Goal: Task Accomplishment & Management: Complete application form

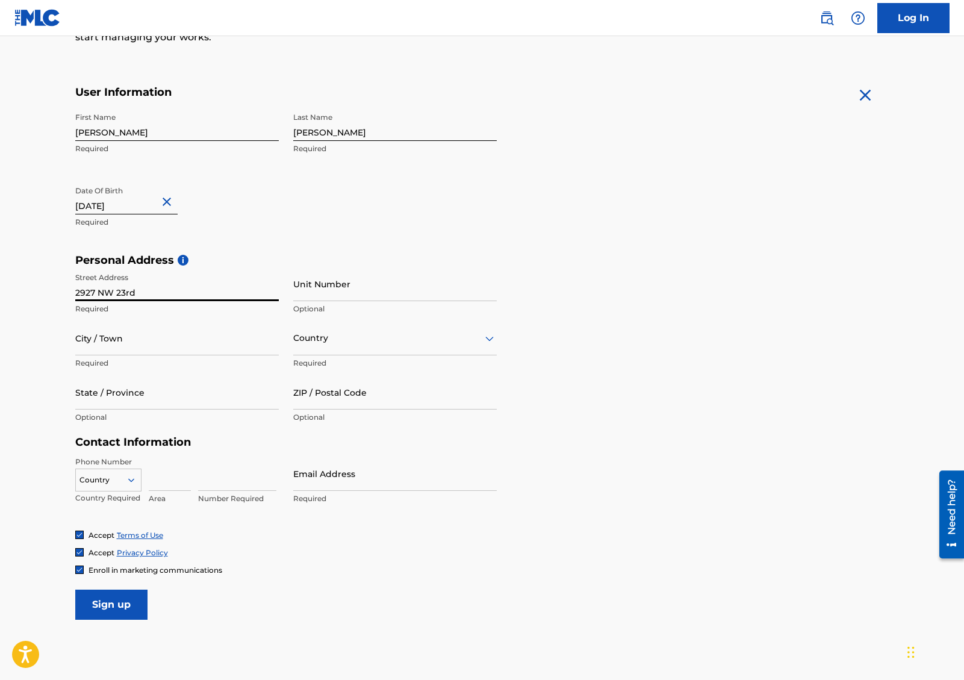
scroll to position [195, 0]
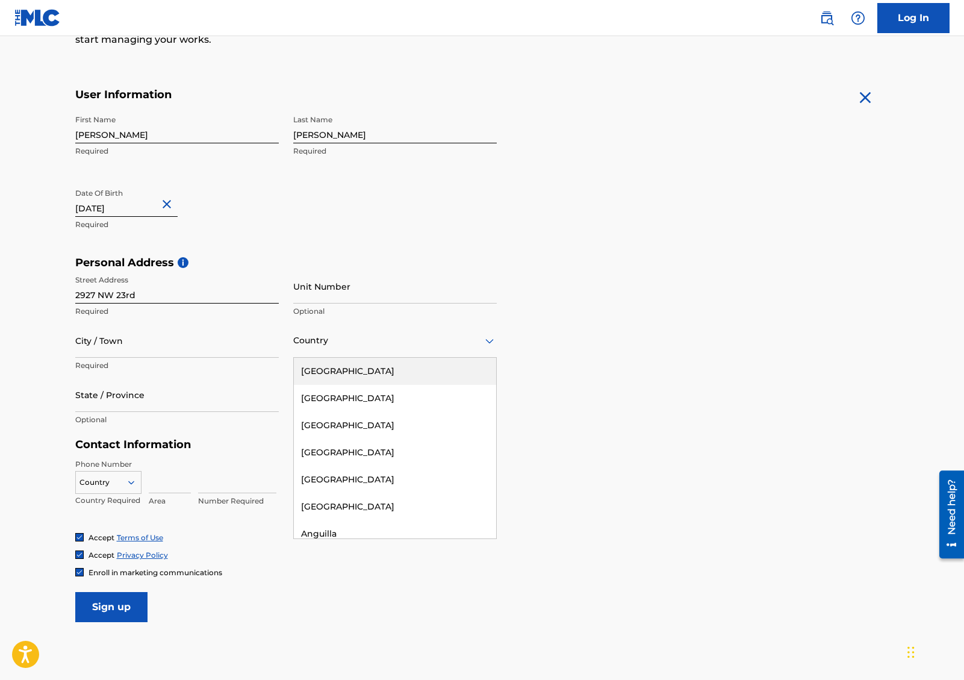
click at [358, 348] on div "Country" at bounding box center [395, 340] width 204 height 34
click at [359, 375] on div "[GEOGRAPHIC_DATA]" at bounding box center [395, 371] width 202 height 27
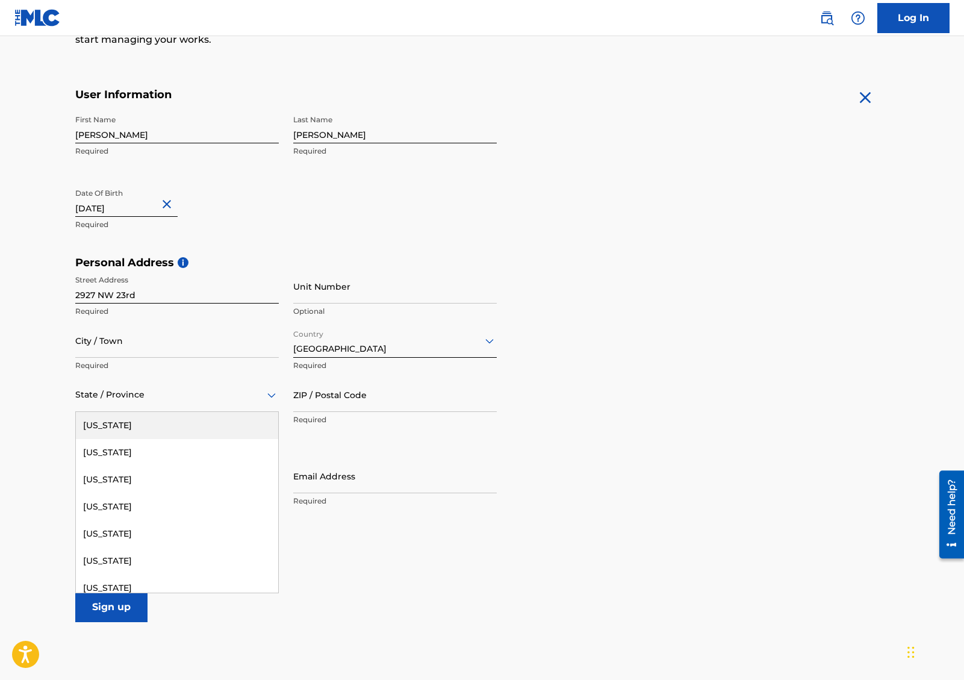
click at [165, 396] on div at bounding box center [177, 394] width 204 height 15
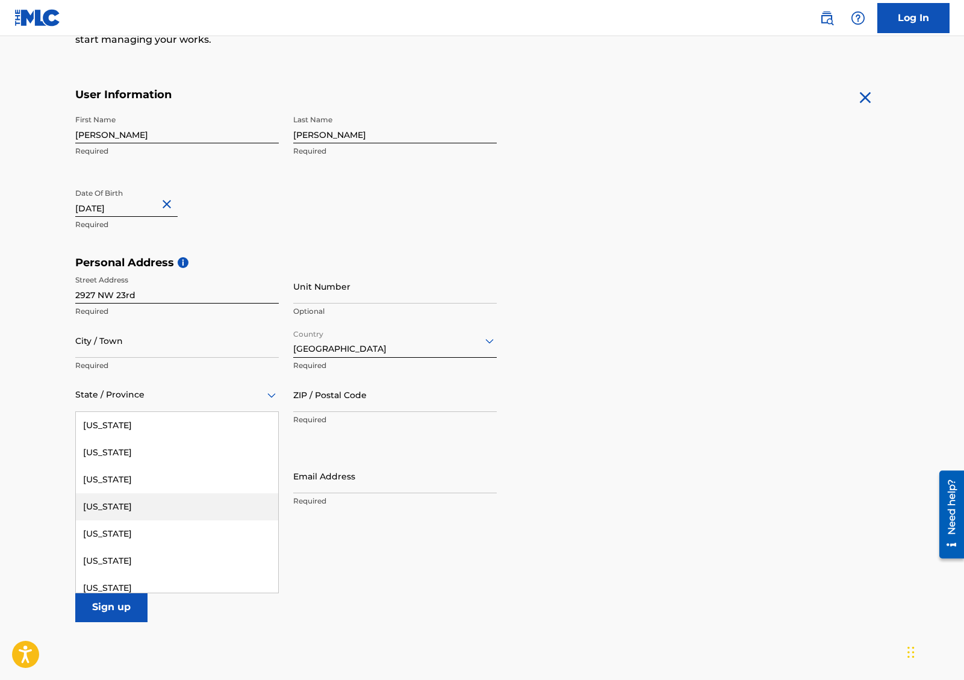
type input "f"
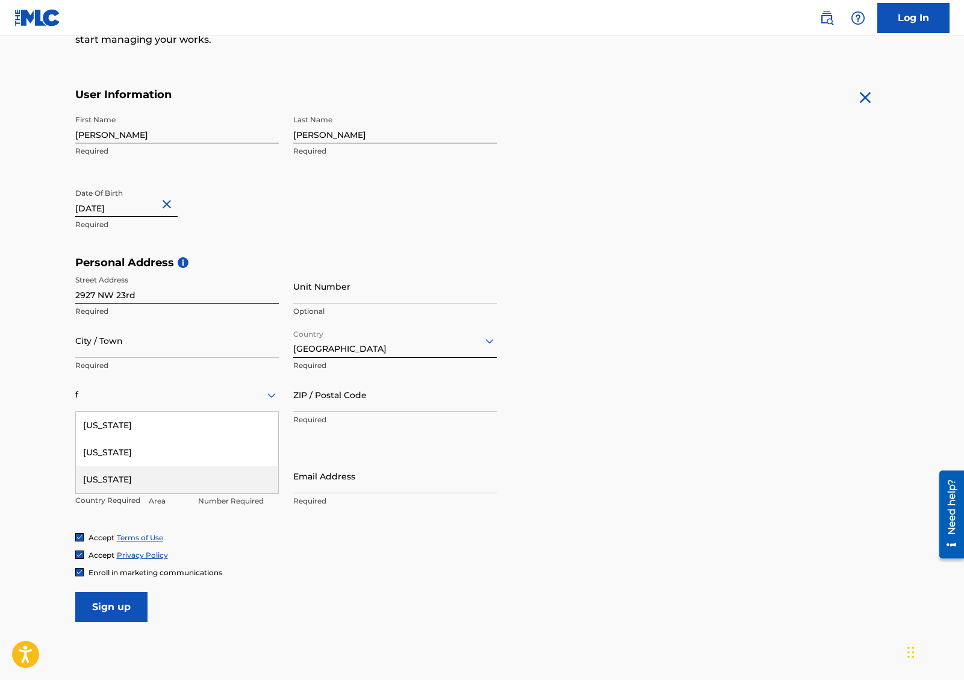
click at [158, 476] on div "[US_STATE]" at bounding box center [177, 479] width 202 height 27
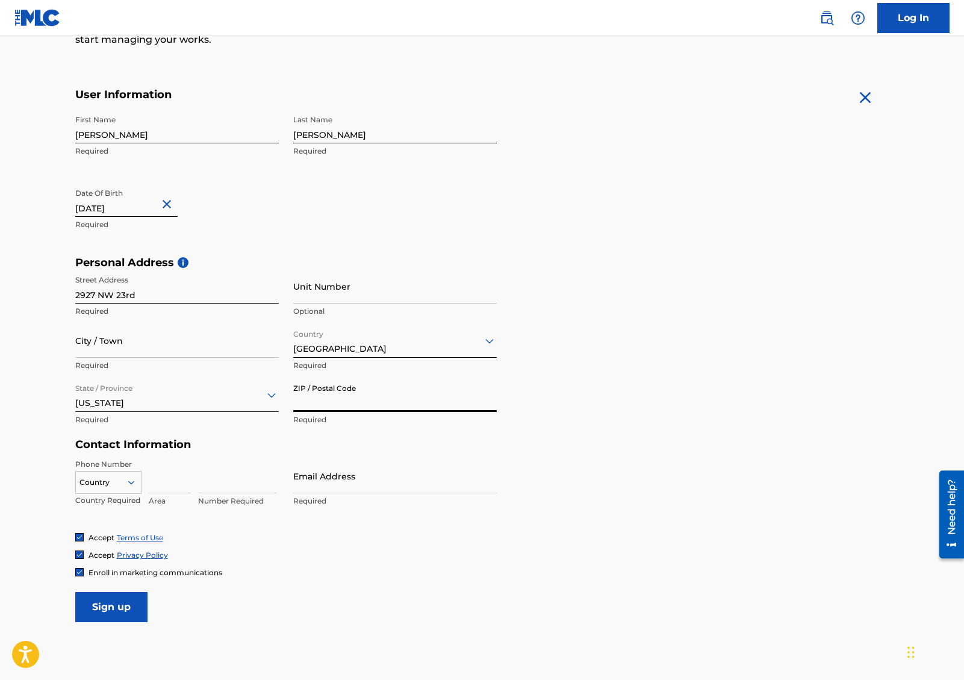
click at [392, 402] on input "ZIP / Postal Code" at bounding box center [395, 395] width 204 height 34
type input "33142"
click at [108, 482] on div at bounding box center [108, 482] width 65 height 13
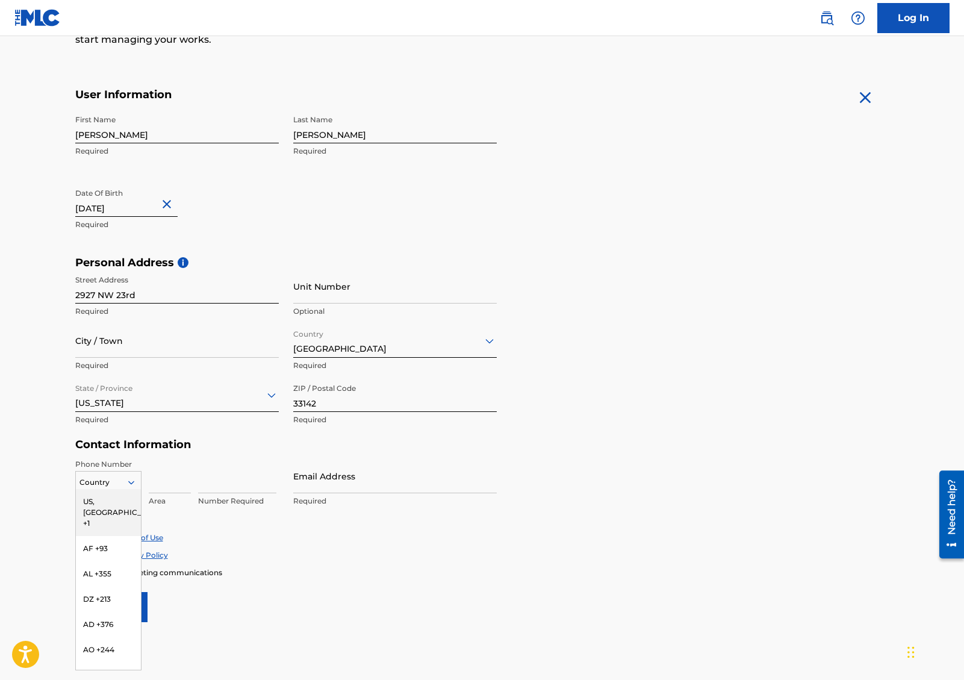
click at [109, 501] on div "US, [GEOGRAPHIC_DATA] +1" at bounding box center [108, 512] width 65 height 47
click at [180, 483] on input at bounding box center [170, 476] width 42 height 34
type input "714"
type input "2349237"
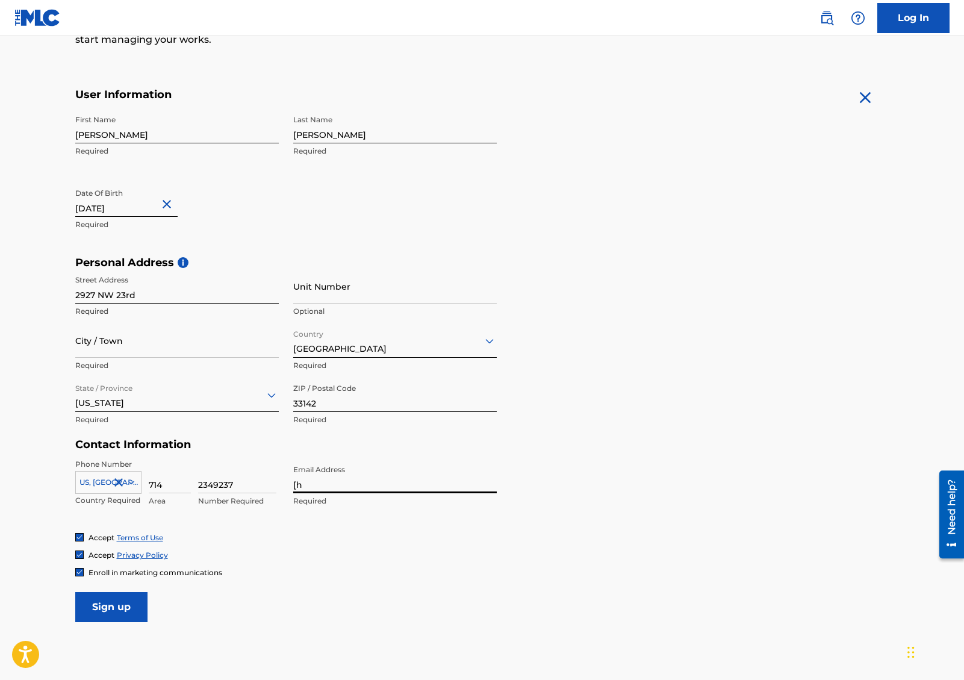
type input "["
type input "[EMAIL_ADDRESS][DOMAIN_NAME]"
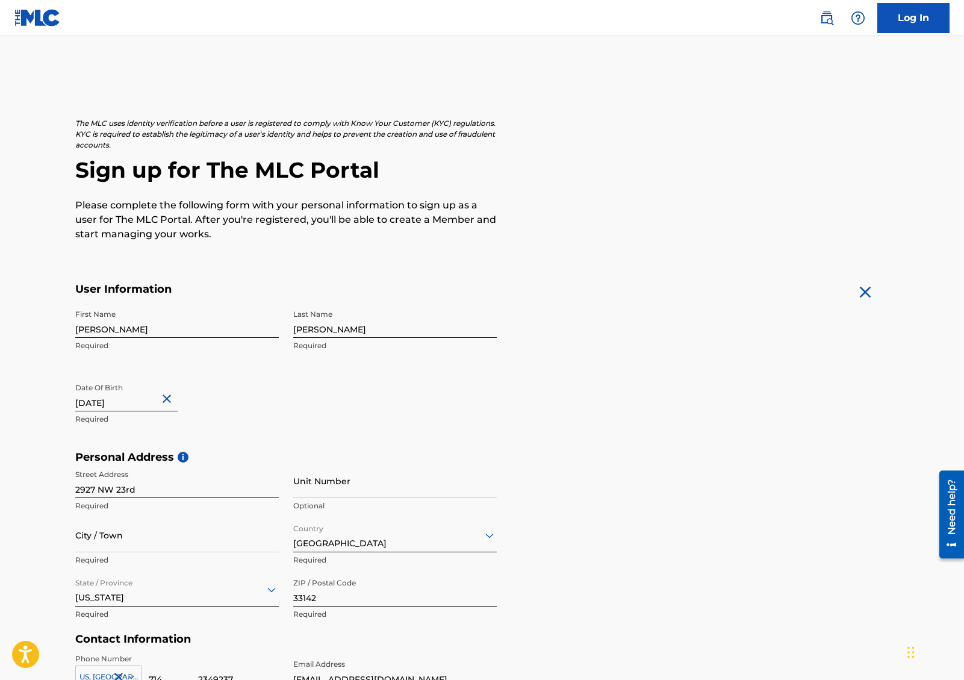
scroll to position [262, 0]
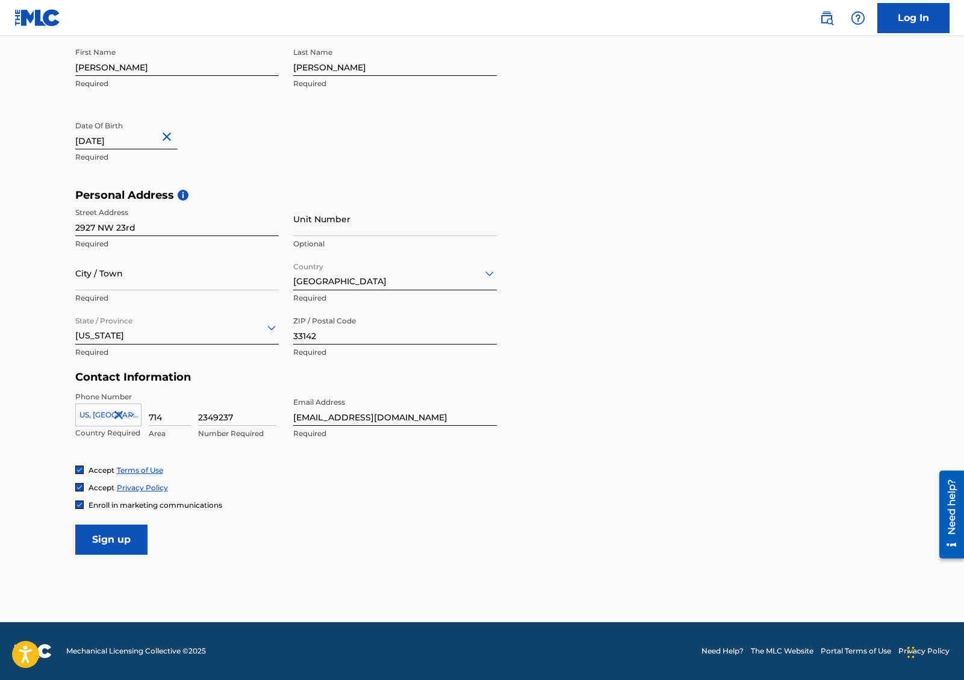
click at [121, 542] on input "Sign up" at bounding box center [111, 540] width 72 height 30
type input "[GEOGRAPHIC_DATA]"
click at [121, 543] on input "Sign up" at bounding box center [111, 540] width 72 height 30
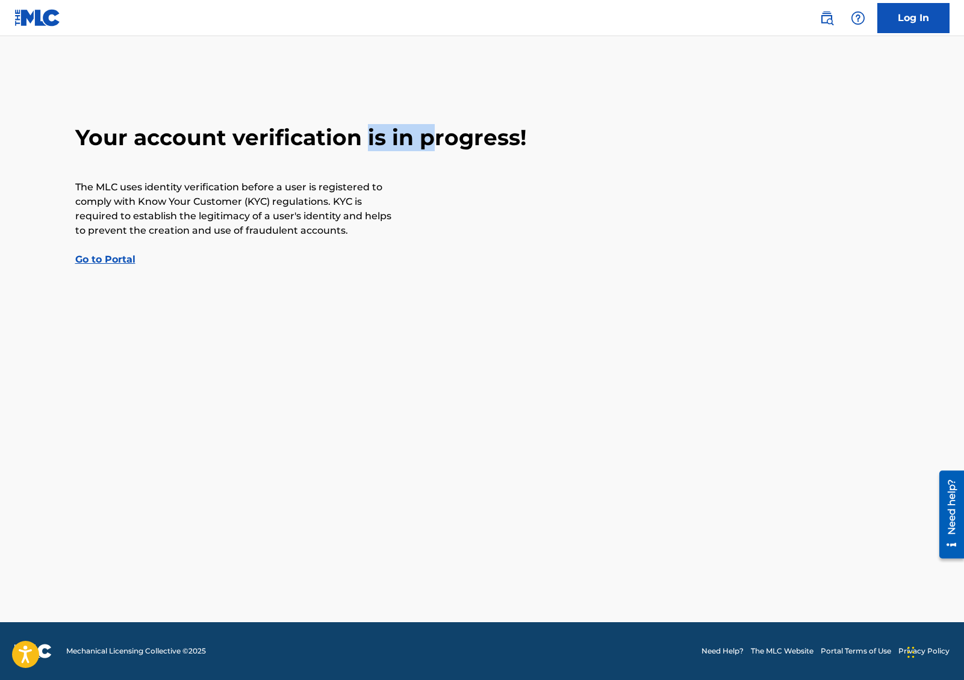
drag, startPoint x: 435, startPoint y: 143, endPoint x: 334, endPoint y: 139, distance: 101.3
click at [366, 134] on h2 "Your account verification is in progress!" at bounding box center [482, 137] width 814 height 27
drag, startPoint x: 334, startPoint y: 139, endPoint x: 321, endPoint y: 146, distance: 14.6
click at [333, 139] on h2 "Your account verification is in progress!" at bounding box center [482, 137] width 814 height 27
click at [108, 261] on link "Go to Portal" at bounding box center [105, 259] width 60 height 11
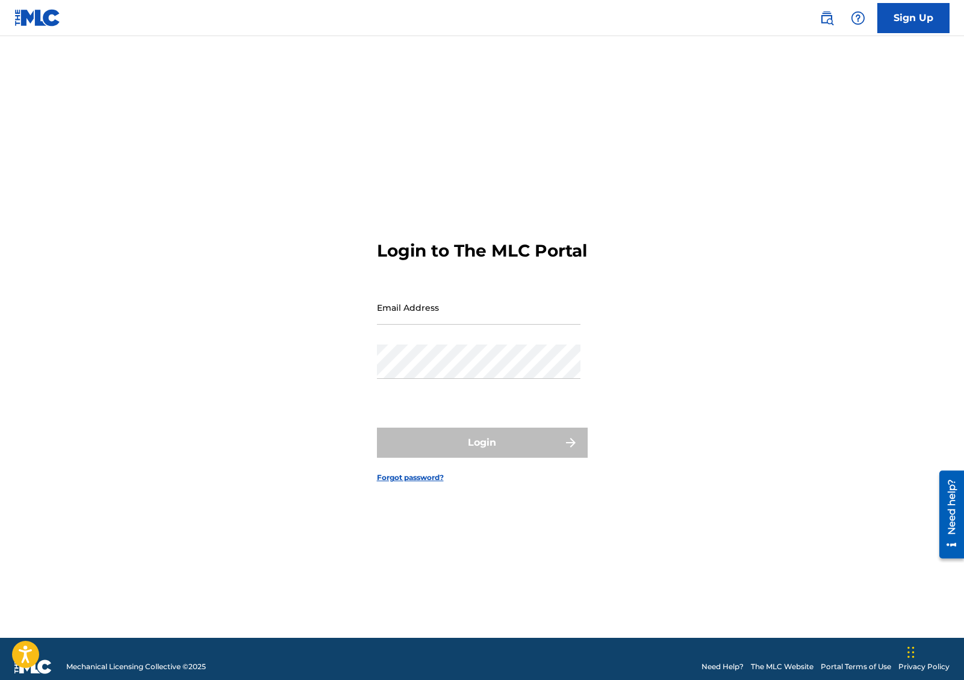
click at [502, 324] on input "Email Address" at bounding box center [479, 307] width 204 height 34
click at [631, 302] on div "Login to The MLC Portal Email Address Password Login Forgot password?" at bounding box center [482, 352] width 843 height 572
click at [495, 316] on input "Email Address" at bounding box center [479, 307] width 204 height 34
click at [746, 112] on div "Login to The MLC Portal Email Address Password Login Forgot password?" at bounding box center [482, 352] width 843 height 572
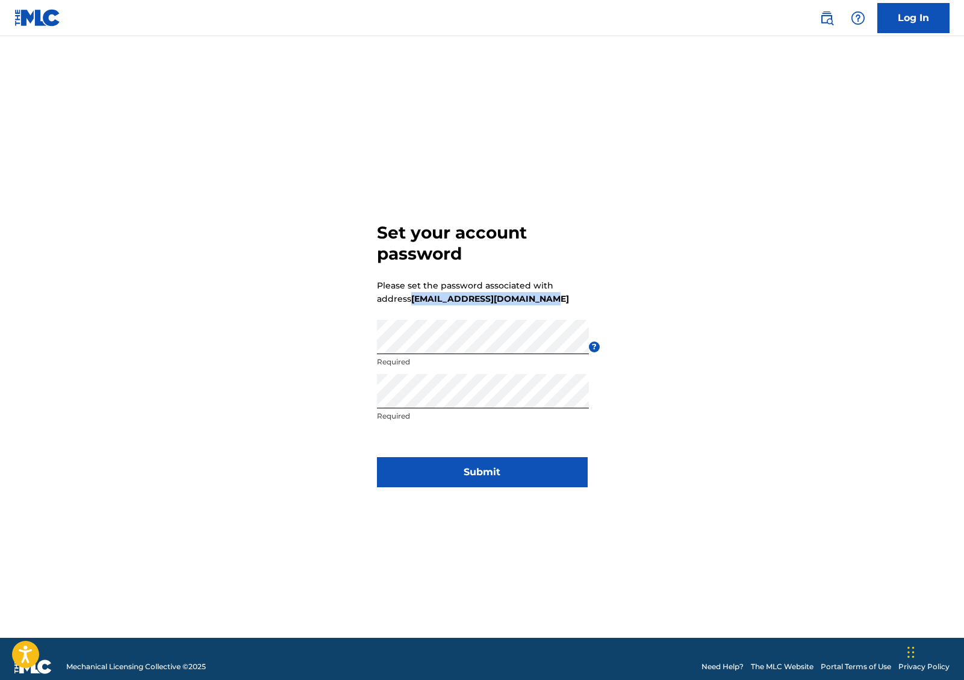
drag, startPoint x: 554, startPoint y: 296, endPoint x: 414, endPoint y: 302, distance: 139.3
click at [414, 302] on form "Set your account password Please set the password associated with address phant…" at bounding box center [482, 352] width 211 height 572
copy strong "[EMAIL_ADDRESS][DOMAIN_NAME]"
click at [549, 474] on button "Submit" at bounding box center [482, 472] width 211 height 30
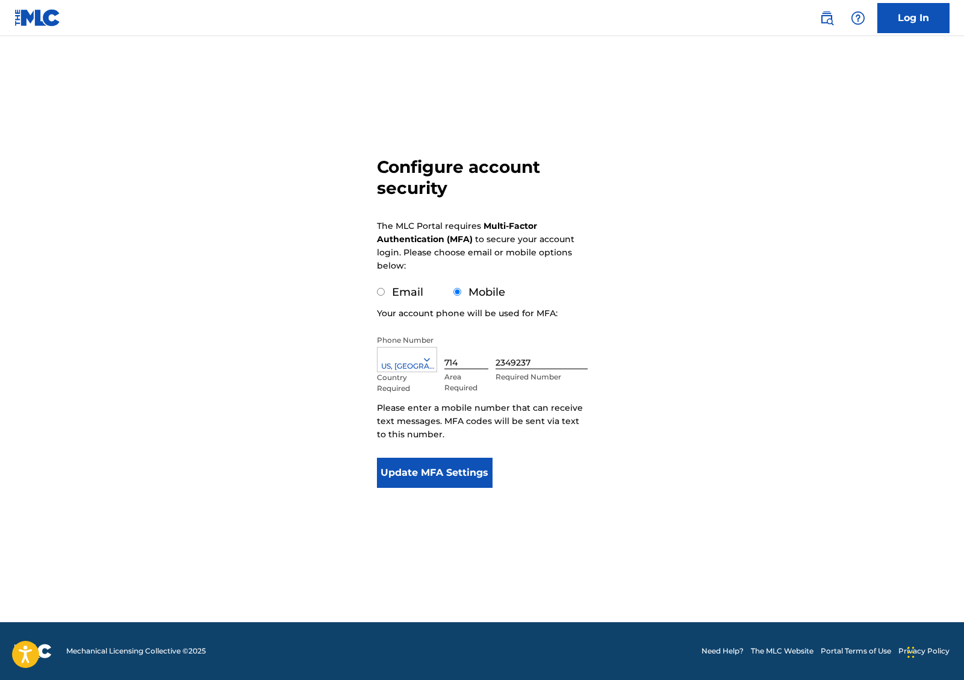
click at [467, 474] on button "Update MFA Settings" at bounding box center [435, 473] width 116 height 30
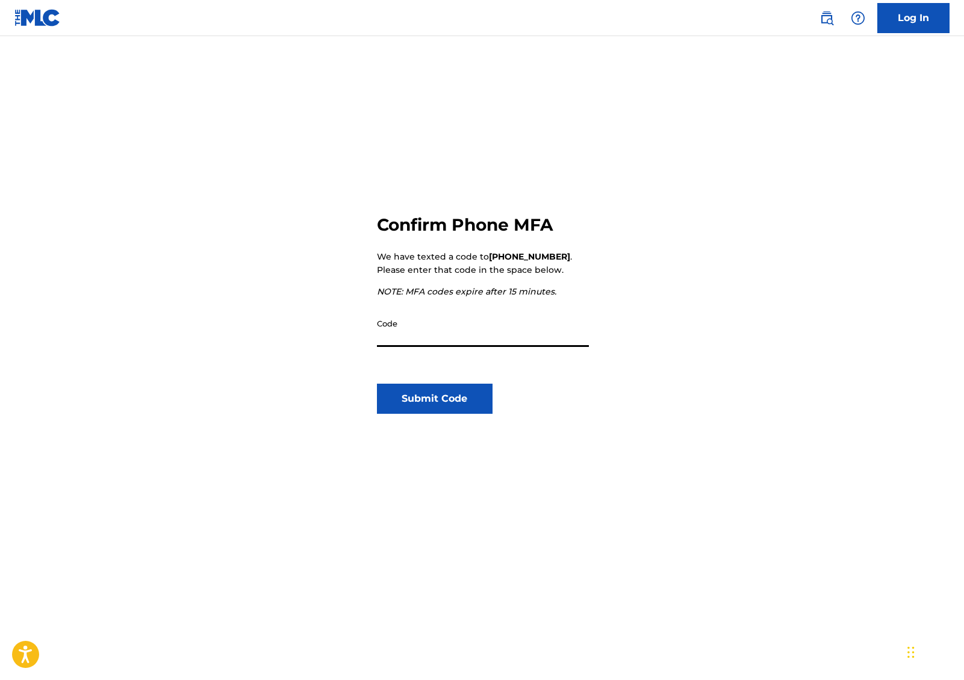
click at [475, 335] on input "Code" at bounding box center [483, 330] width 212 height 34
type input "113325"
click at [466, 390] on button "Submit Code" at bounding box center [435, 399] width 116 height 30
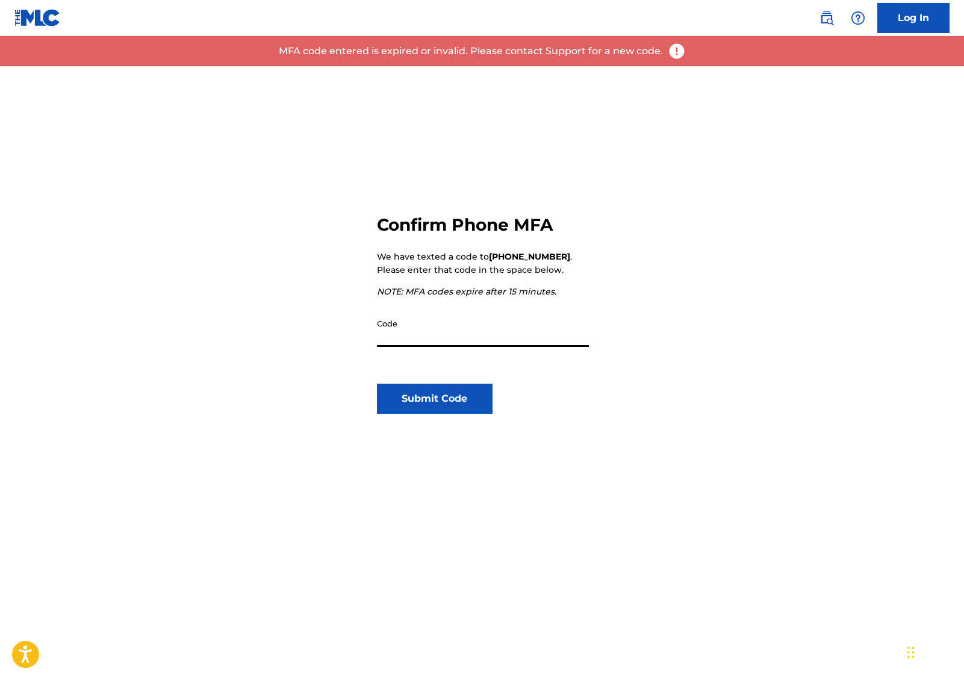
click at [583, 306] on div "Confirm Phone MFA We have texted a code to +1 (714) 2349237 . Please enter that…" at bounding box center [482, 443] width 211 height 572
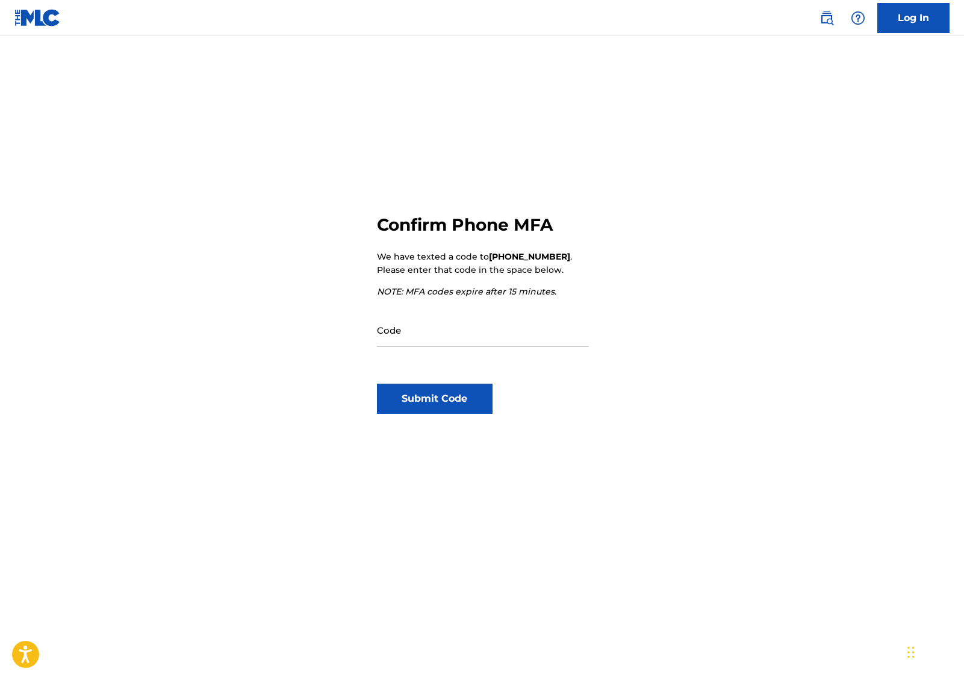
click at [927, 20] on link "Log In" at bounding box center [914, 18] width 72 height 30
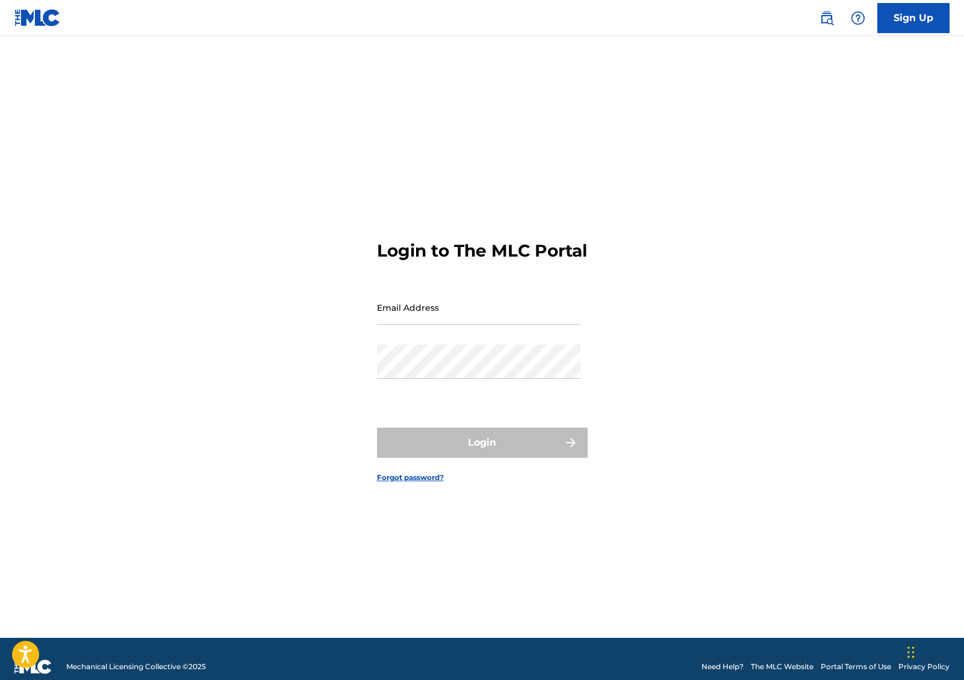
click at [492, 317] on input "Email Address" at bounding box center [479, 307] width 204 height 34
type input "[EMAIL_ADDRESS][DOMAIN_NAME]"
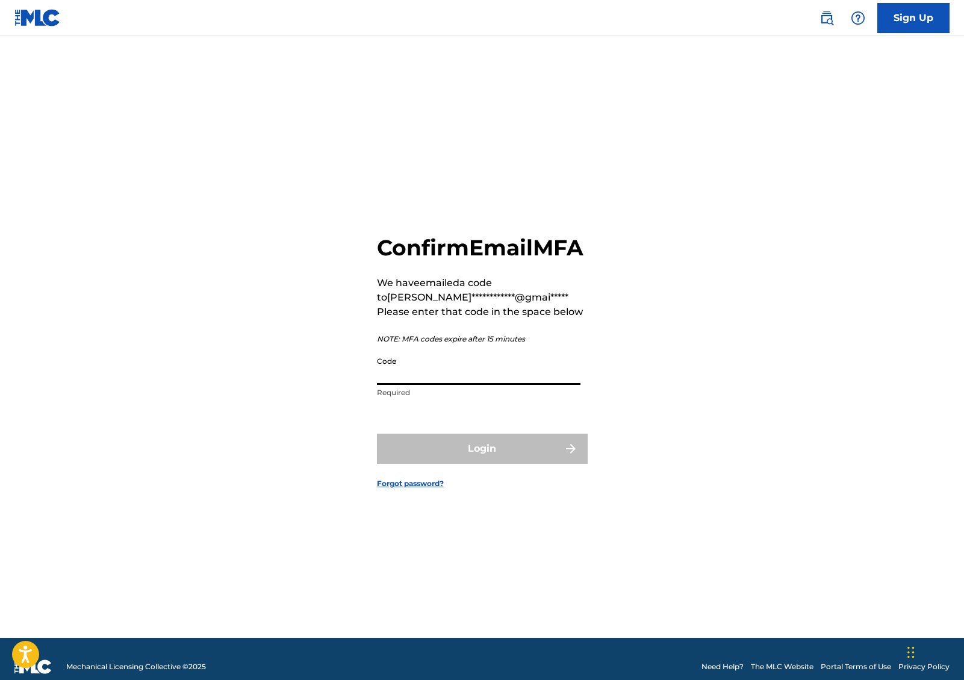
click at [502, 385] on input "Code" at bounding box center [479, 368] width 204 height 34
click at [689, 305] on div "**********" at bounding box center [482, 352] width 843 height 572
click at [681, 175] on div "**********" at bounding box center [482, 352] width 843 height 572
click at [428, 385] on input "Code" at bounding box center [479, 368] width 204 height 34
paste input "415228"
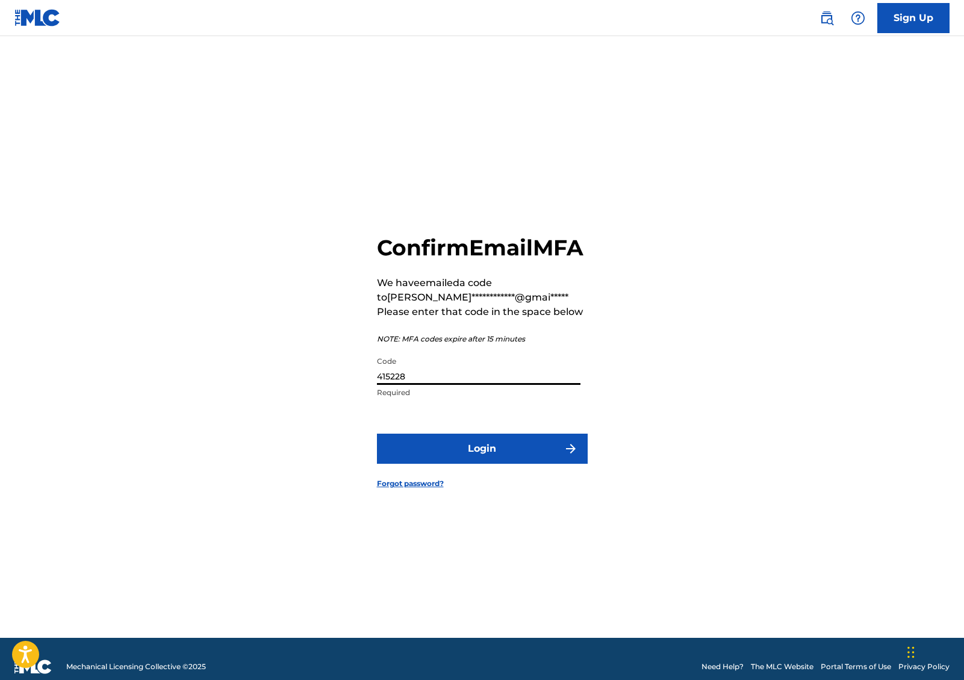
type input "415228"
click at [658, 384] on div "**********" at bounding box center [482, 352] width 843 height 572
click at [542, 462] on button "Login" at bounding box center [482, 449] width 211 height 30
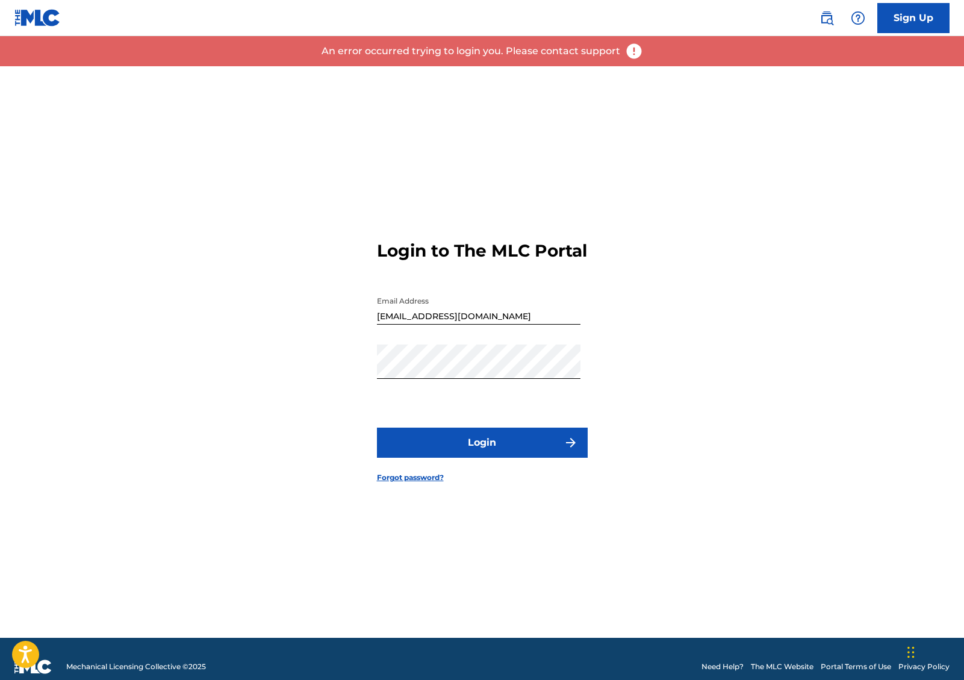
click at [489, 458] on button "Login" at bounding box center [482, 443] width 211 height 30
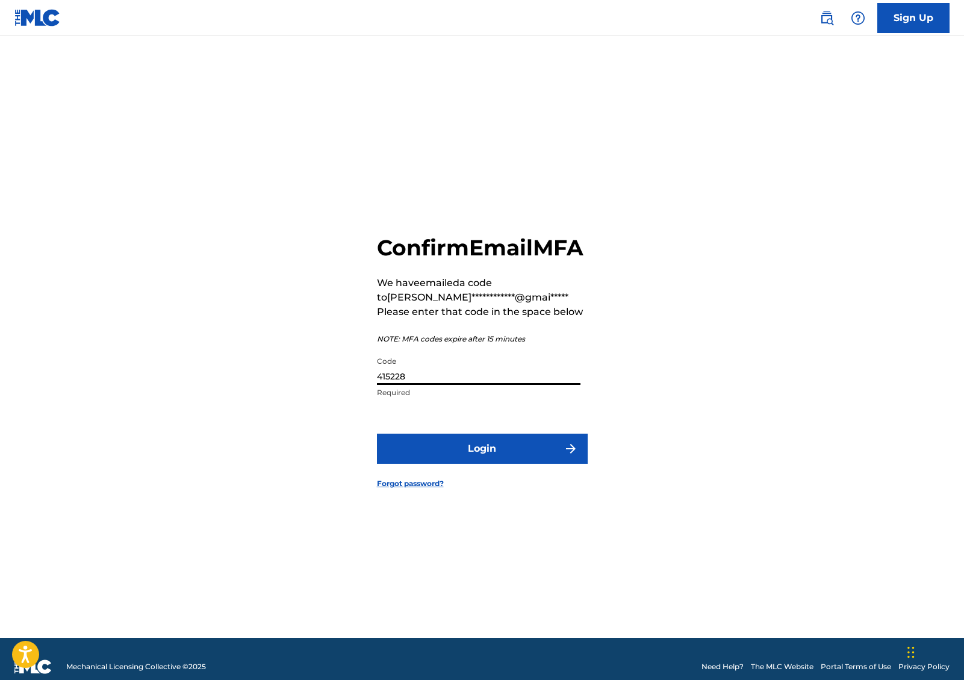
drag, startPoint x: 457, startPoint y: 390, endPoint x: 360, endPoint y: 387, distance: 97.1
click at [360, 387] on div "**********" at bounding box center [482, 352] width 843 height 572
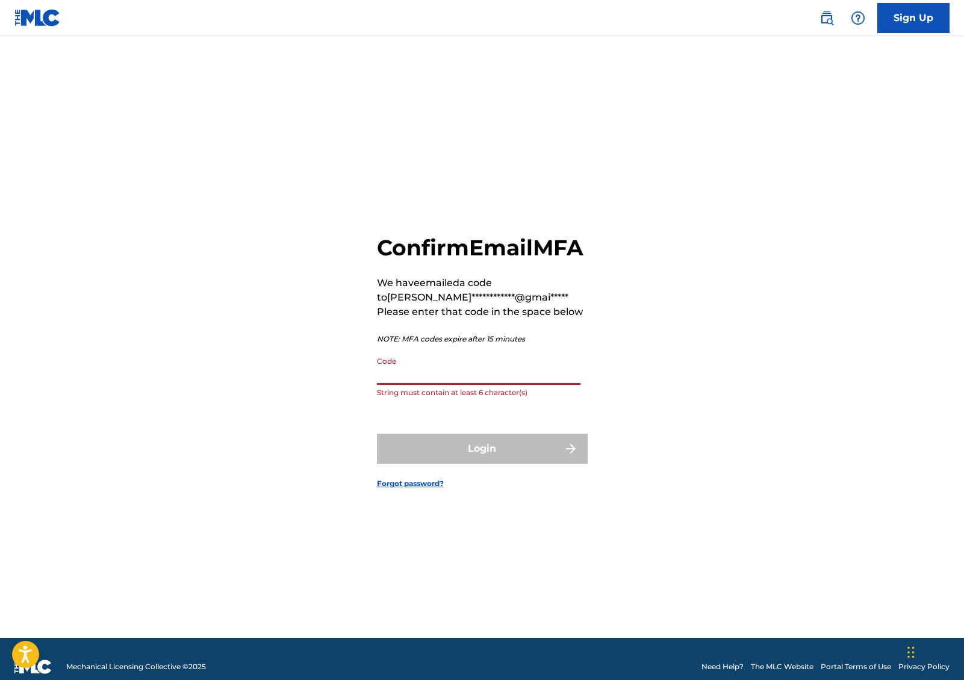
click at [467, 385] on input "Code" at bounding box center [479, 368] width 204 height 34
paste input "546902"
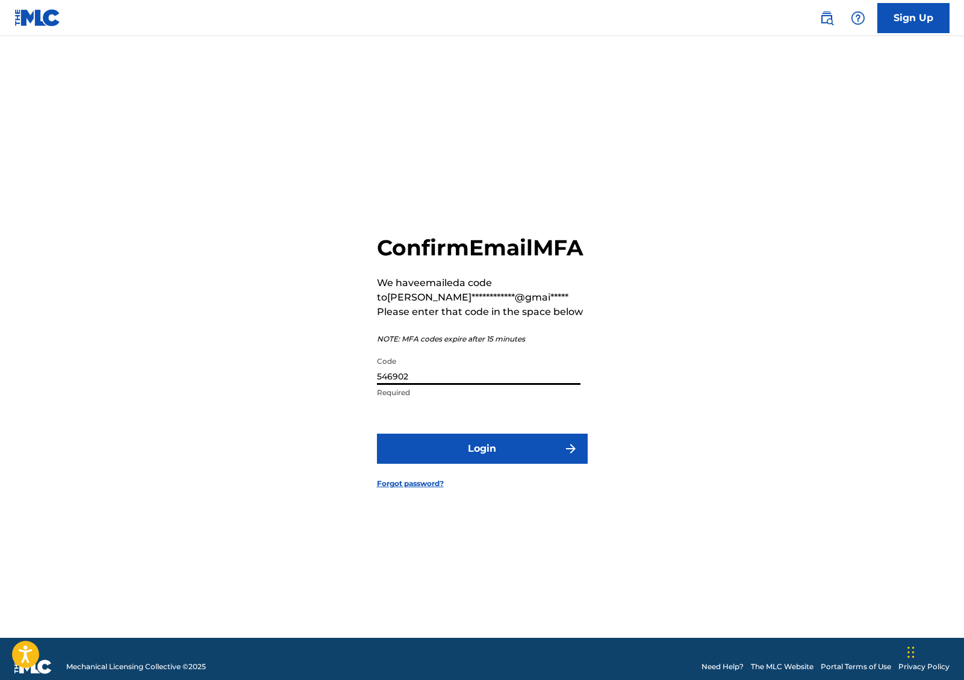
type input "546902"
click at [670, 375] on div "**********" at bounding box center [482, 352] width 843 height 572
click at [529, 463] on button "Login" at bounding box center [482, 449] width 211 height 30
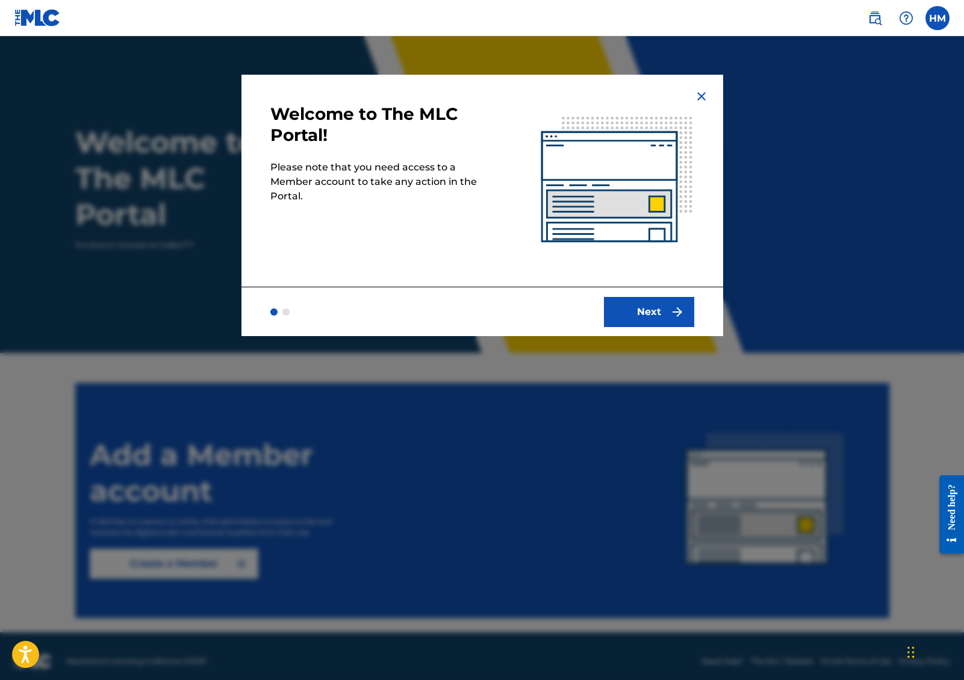
click at [646, 311] on button "Next" at bounding box center [649, 312] width 90 height 30
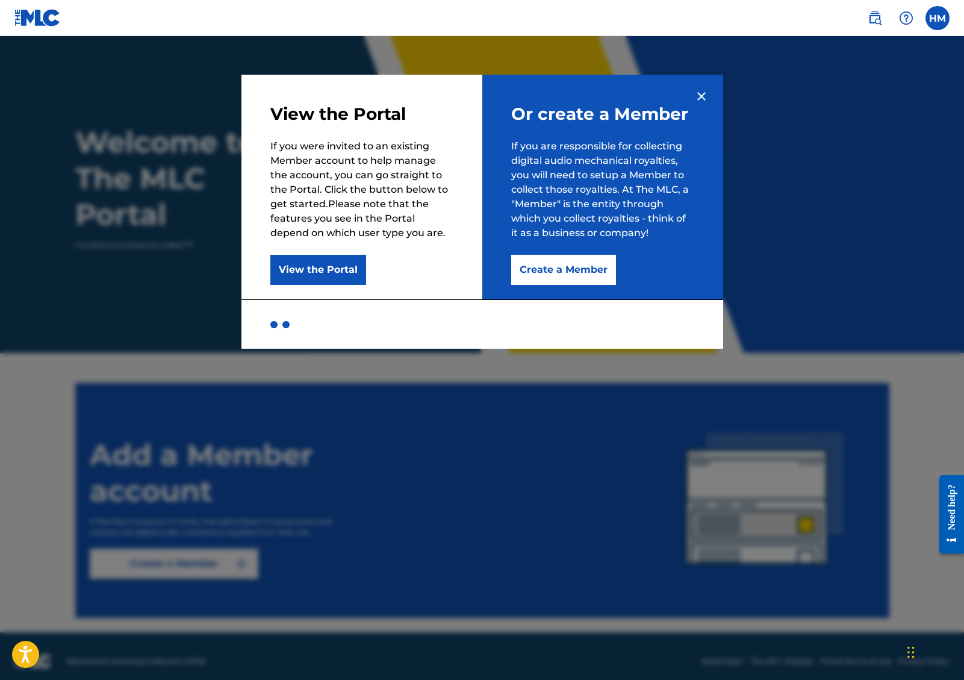
click at [337, 275] on button "View the Portal" at bounding box center [318, 270] width 96 height 30
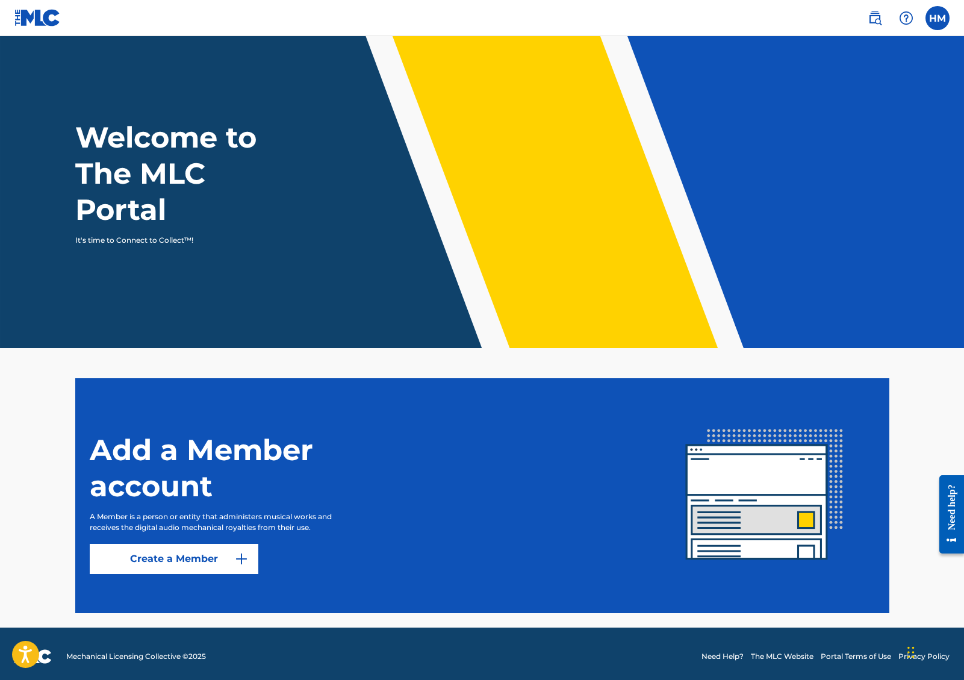
scroll to position [10, 0]
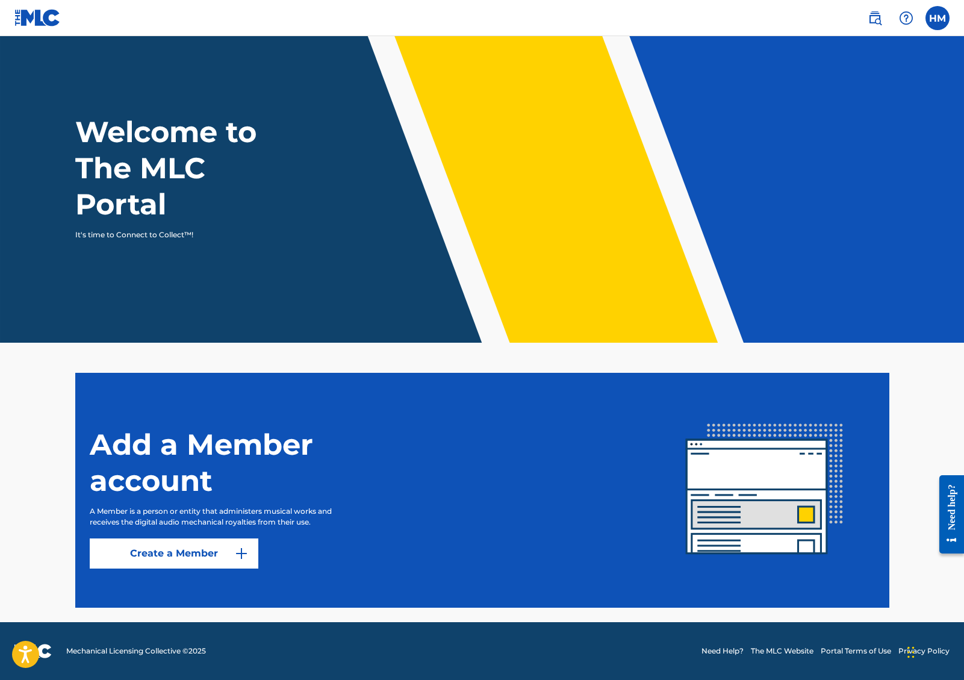
click at [214, 559] on link "Create a Member" at bounding box center [174, 554] width 169 height 30
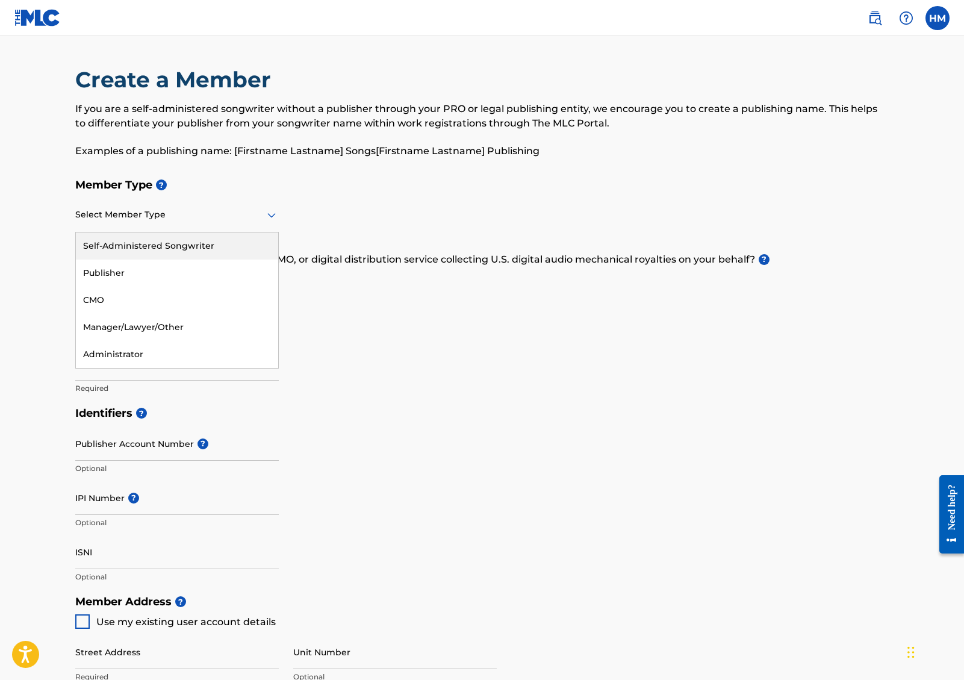
click at [240, 214] on div at bounding box center [177, 214] width 204 height 15
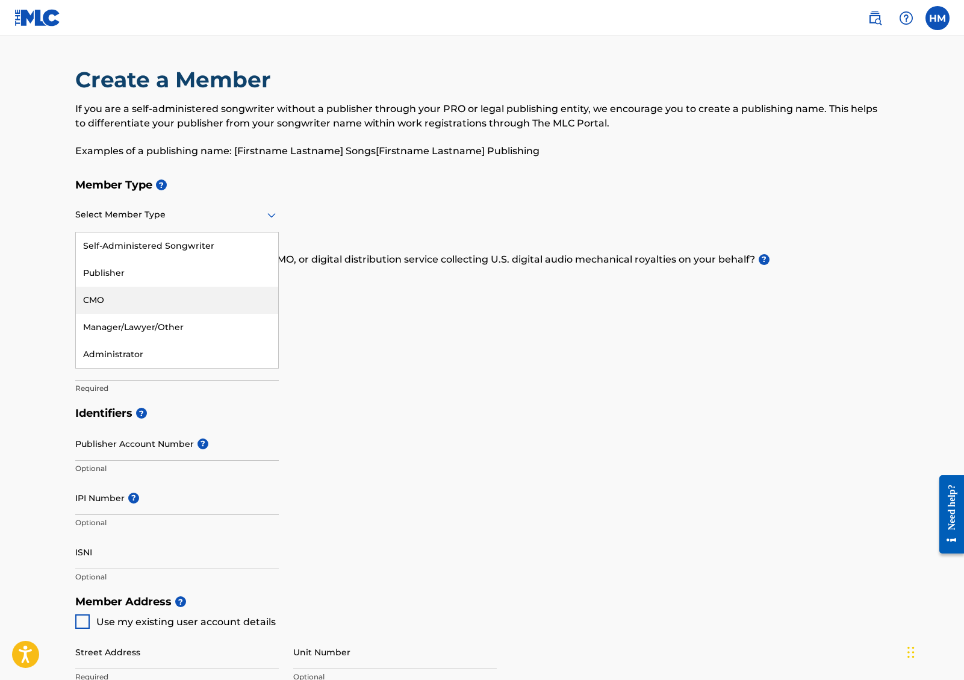
click at [402, 396] on div "Member Type ? CMO, 3 of 5. 5 results available. Use Up and Down to choose optio…" at bounding box center [482, 286] width 814 height 228
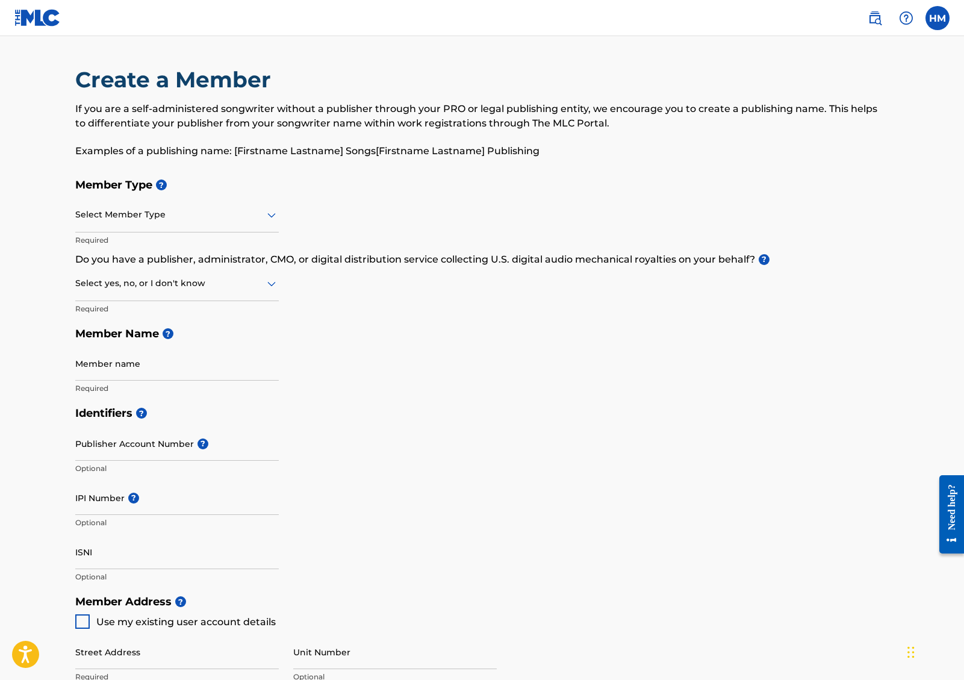
click at [945, 19] on label at bounding box center [938, 18] width 24 height 24
click at [938, 18] on input "HM Harry Mora phantomstudiosla@gmail.com Notification Preferences Profile Log o…" at bounding box center [938, 18] width 0 height 0
drag, startPoint x: 486, startPoint y: 114, endPoint x: 387, endPoint y: 114, distance: 98.8
click at [486, 114] on p "If you are a self-administered songwriter without a publisher through your PRO …" at bounding box center [482, 116] width 814 height 29
drag, startPoint x: 419, startPoint y: 111, endPoint x: 293, endPoint y: 111, distance: 126.5
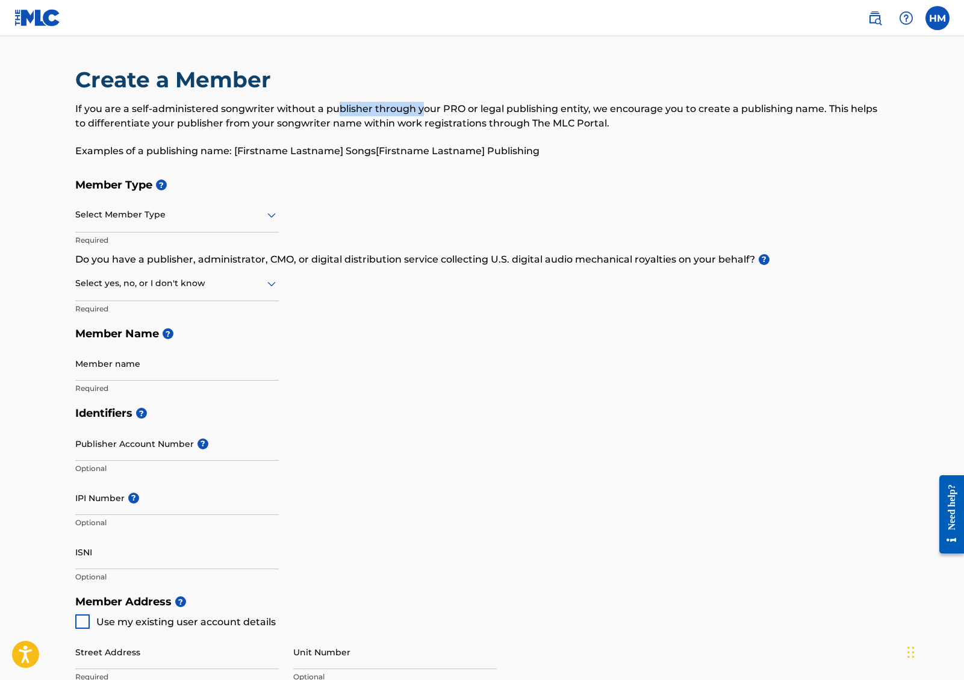
click at [318, 104] on p "If you are a self-administered songwriter without a publisher through your PRO …" at bounding box center [482, 116] width 814 height 29
click at [291, 111] on p "If you are a self-administered songwriter without a publisher through your PRO …" at bounding box center [482, 116] width 814 height 29
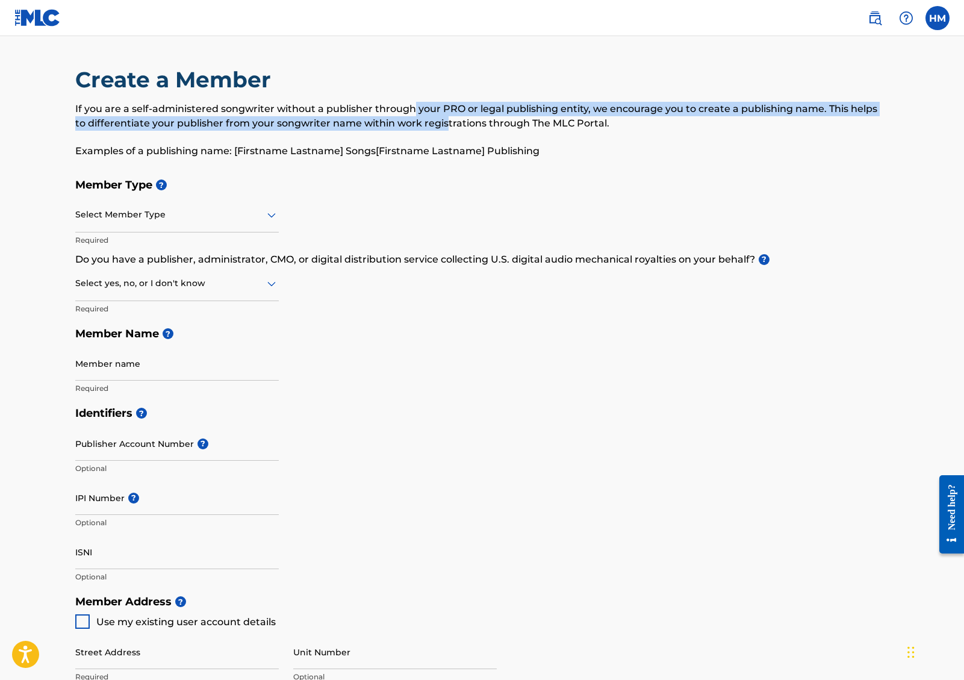
drag, startPoint x: 435, startPoint y: 117, endPoint x: 336, endPoint y: 110, distance: 99.1
click at [356, 110] on p "If you are a self-administered songwriter without a publisher through your PRO …" at bounding box center [482, 116] width 814 height 29
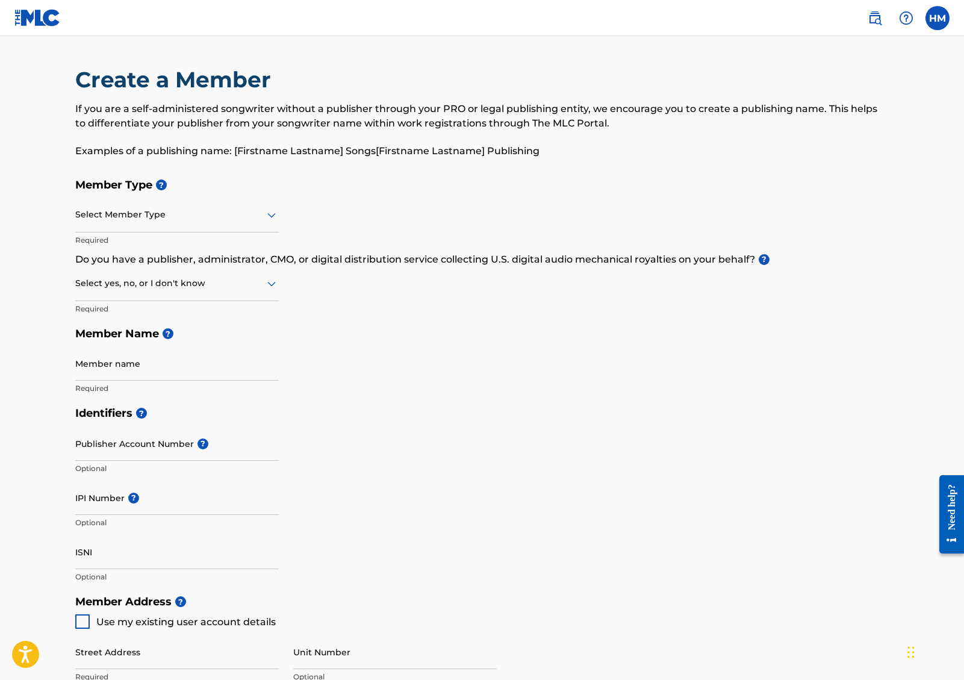
click at [310, 115] on p "If you are a self-administered songwriter without a publisher through your PRO …" at bounding box center [482, 116] width 814 height 29
click at [42, 11] on img at bounding box center [37, 17] width 46 height 17
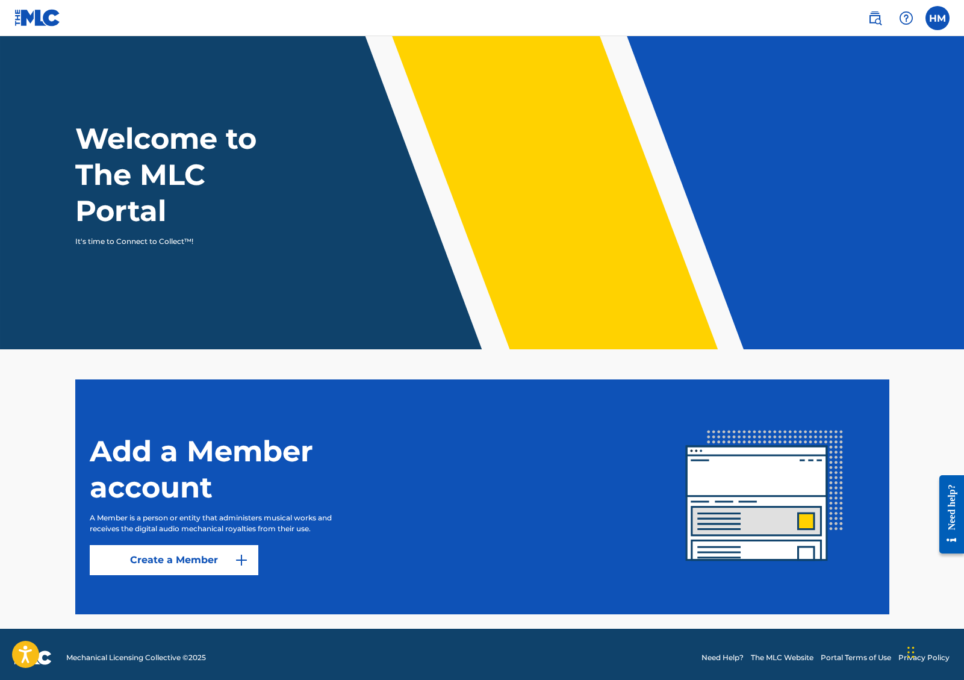
scroll to position [10, 0]
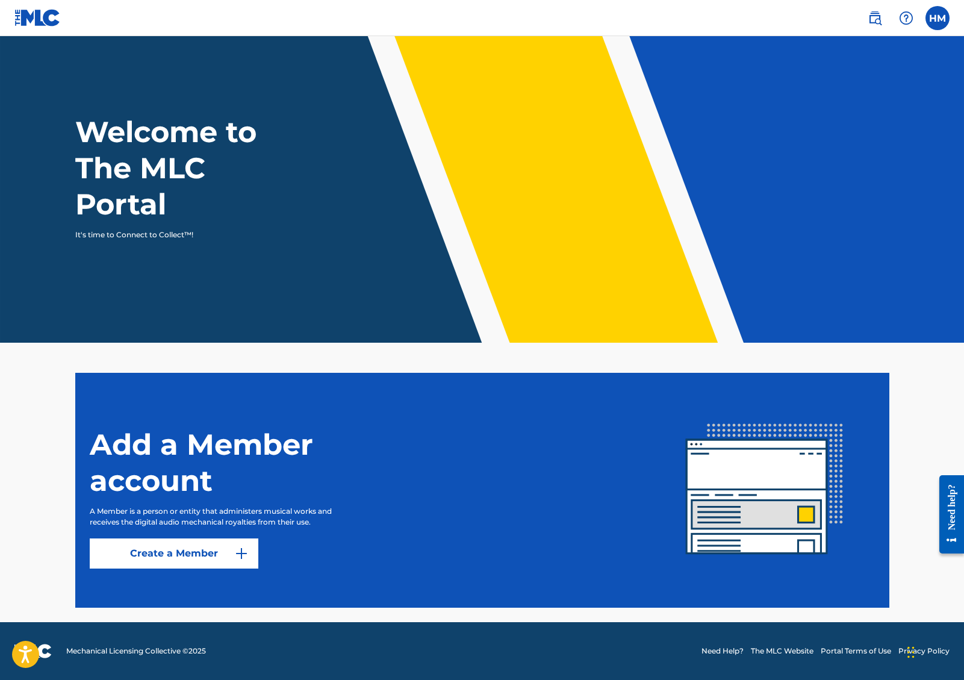
click at [935, 21] on label at bounding box center [938, 18] width 24 height 24
click at [938, 18] on input "HM Harry Mora phantomstudiosla@gmail.com Notification Preferences Profile Log o…" at bounding box center [938, 18] width 0 height 0
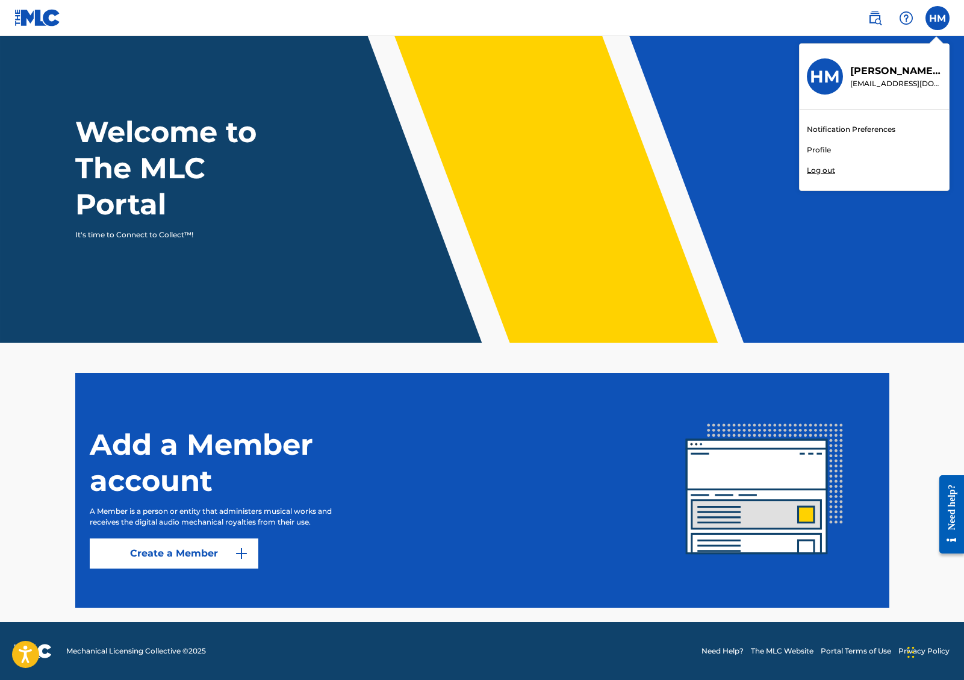
click at [156, 235] on p "It's time to Connect to Collect™!" at bounding box center [179, 235] width 209 height 11
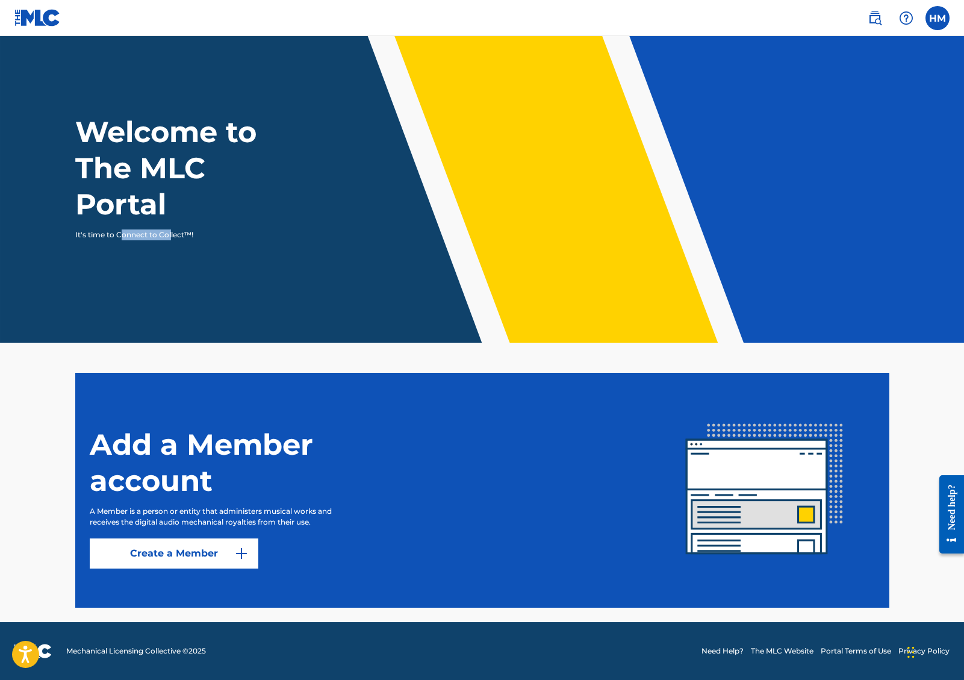
drag, startPoint x: 169, startPoint y: 236, endPoint x: 118, endPoint y: 232, distance: 51.3
click at [118, 231] on p "It's time to Connect to Collect™!" at bounding box center [179, 235] width 209 height 11
click at [119, 232] on p "It's time to Connect to Collect™!" at bounding box center [179, 235] width 209 height 11
